Goal: Find specific page/section: Find specific page/section

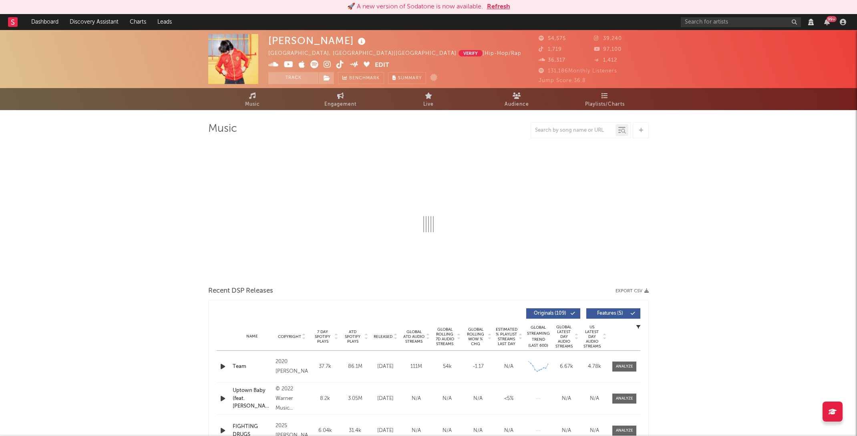
select select "View all"
click at [706, 20] on input "text" at bounding box center [741, 22] width 120 height 10
type input "V"
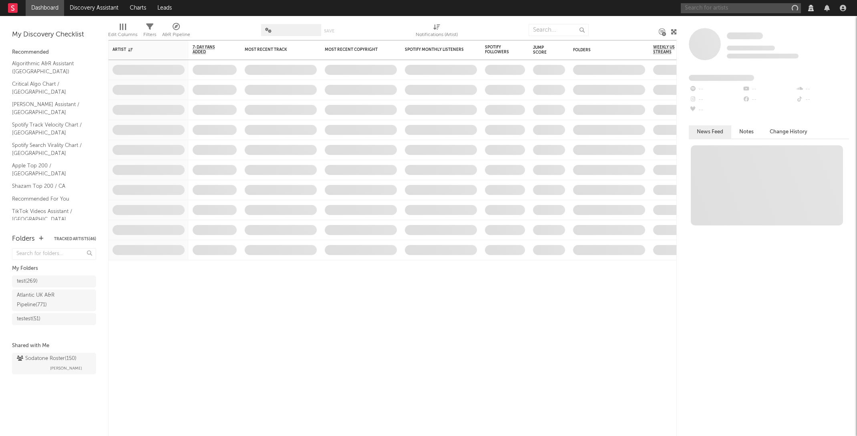
click at [725, 9] on input "text" at bounding box center [741, 8] width 120 height 10
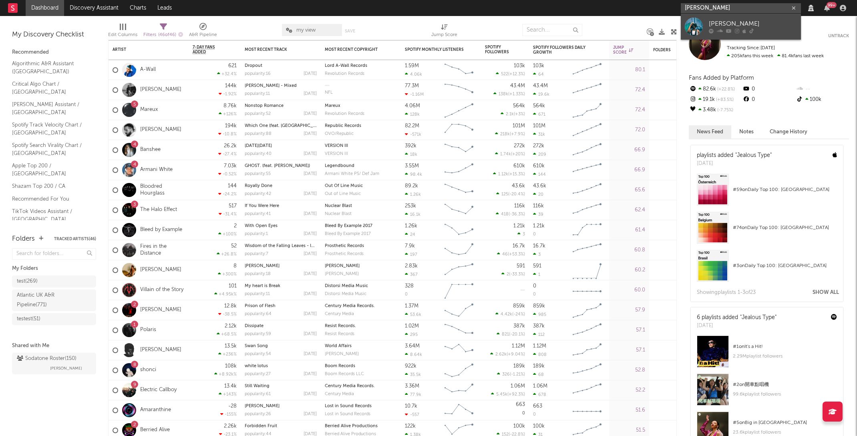
type input "[PERSON_NAME]"
click at [722, 21] on div "[PERSON_NAME]" at bounding box center [753, 24] width 88 height 10
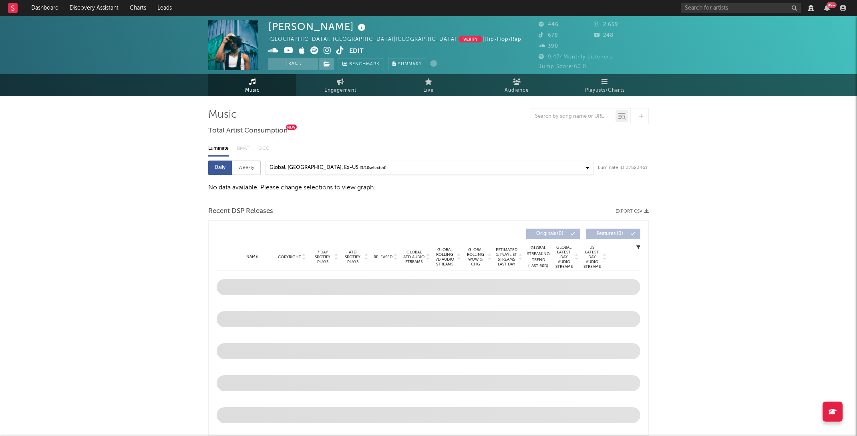
select select "View all"
